Goal: Find specific page/section: Find specific page/section

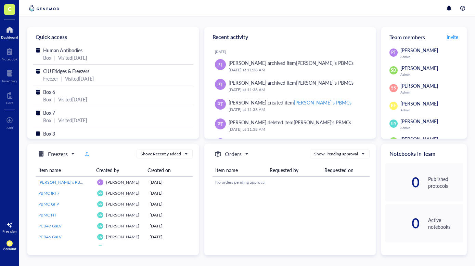
click at [50, 53] on span "Human Antibodies" at bounding box center [62, 50] width 39 height 7
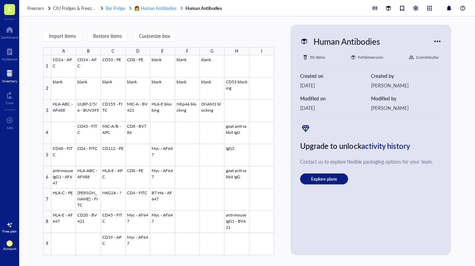
click at [113, 8] on span "Bar Fridge" at bounding box center [115, 8] width 19 height 6
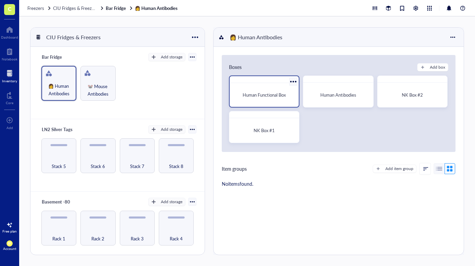
click at [268, 88] on div "Human Functional Box" at bounding box center [264, 95] width 64 height 18
